Goal: Information Seeking & Learning: Learn about a topic

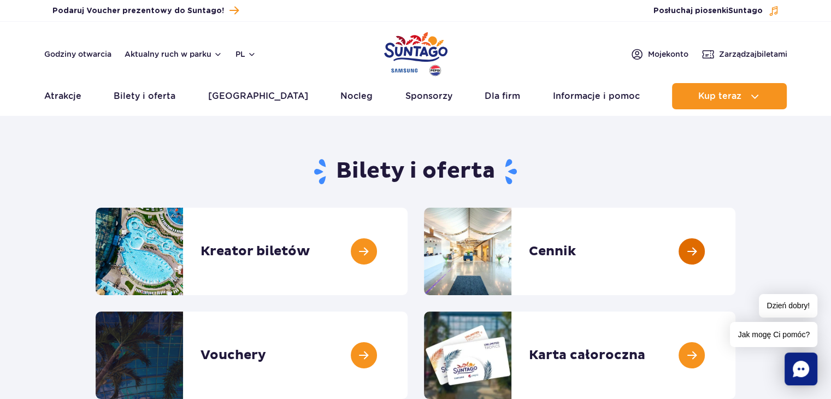
click at [736, 252] on link at bounding box center [736, 251] width 0 height 87
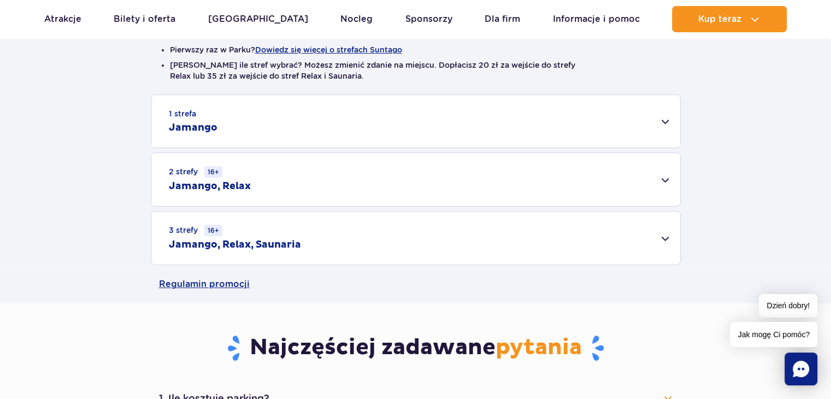
scroll to position [328, 0]
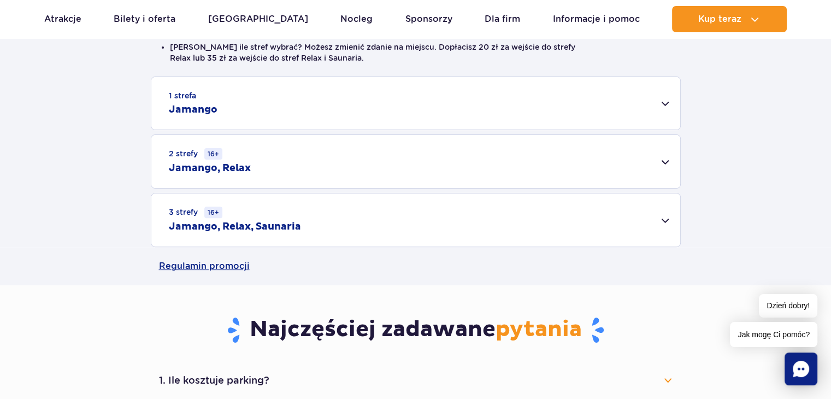
click at [278, 222] on h2 "Jamango, Relax, Saunaria" at bounding box center [235, 226] width 132 height 13
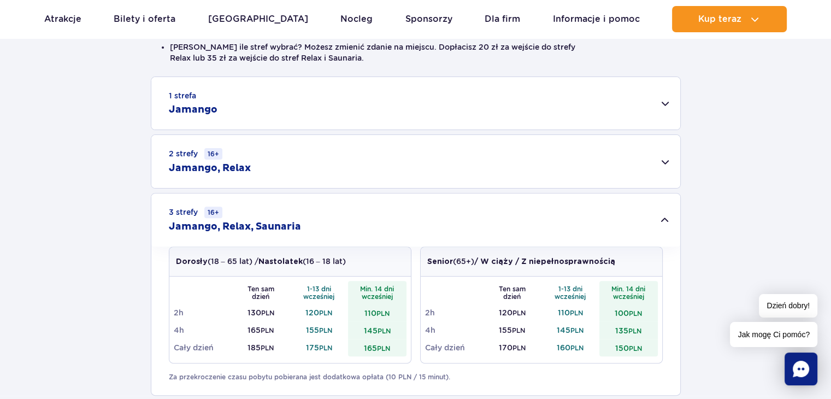
click at [280, 173] on div "2 strefy 16+ Jamango, Relax" at bounding box center [415, 161] width 529 height 53
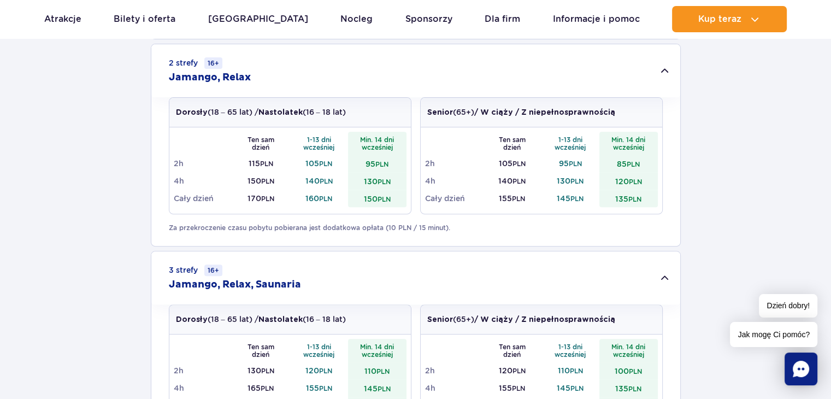
scroll to position [437, 0]
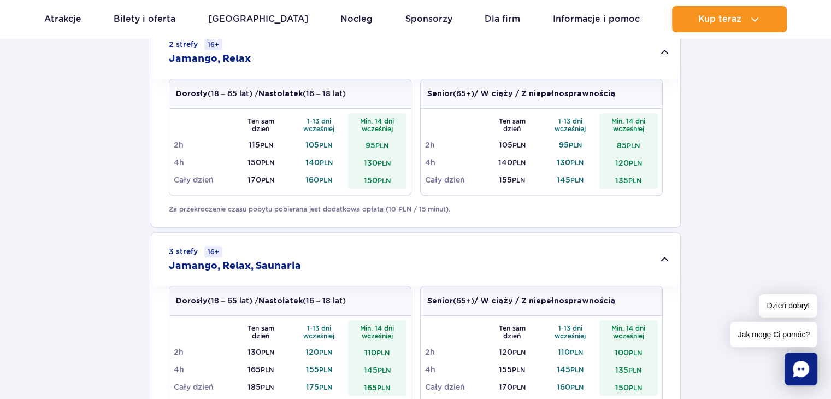
click at [257, 179] on td "170 PLN" at bounding box center [261, 179] width 58 height 17
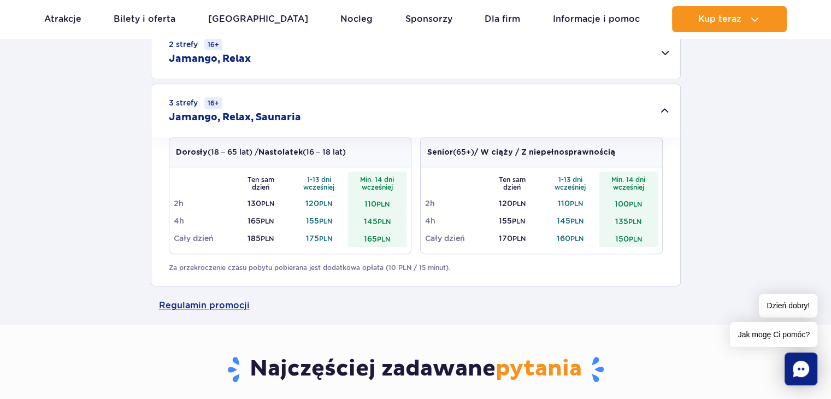
click at [257, 179] on td "170 PLN" at bounding box center [261, 179] width 58 height 17
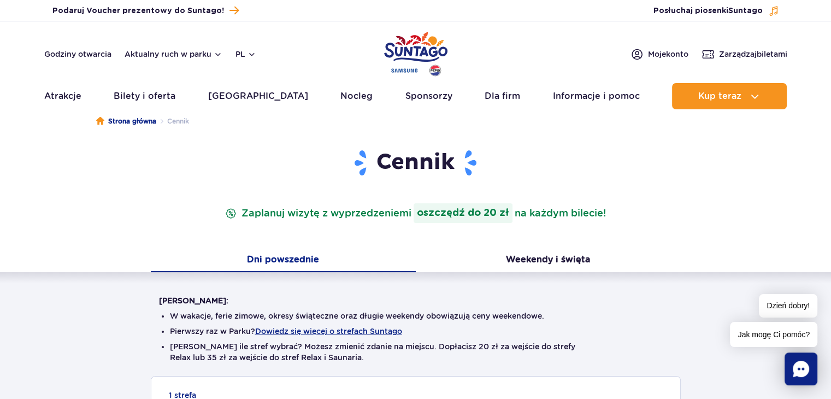
scroll to position [0, 0]
